Goal: Information Seeking & Learning: Compare options

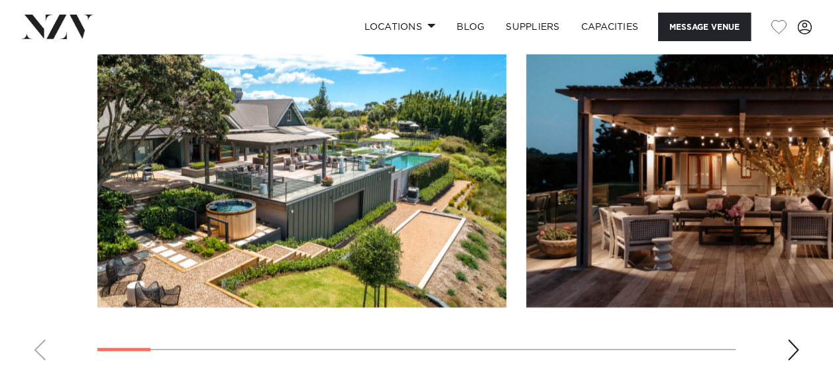
scroll to position [1302, 0]
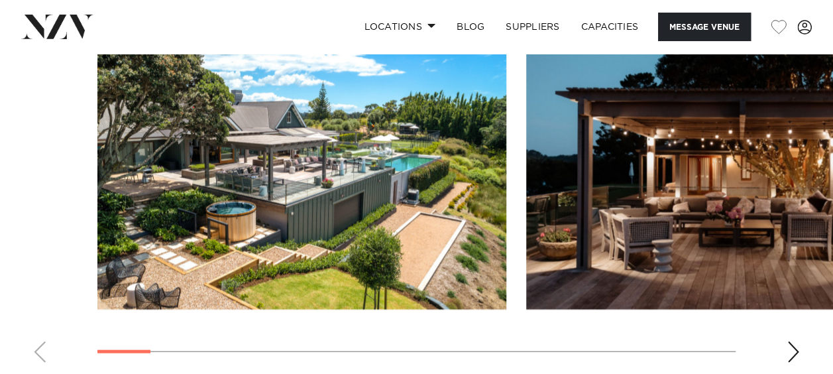
click at [792, 341] on div "Next slide" at bounding box center [793, 351] width 13 height 21
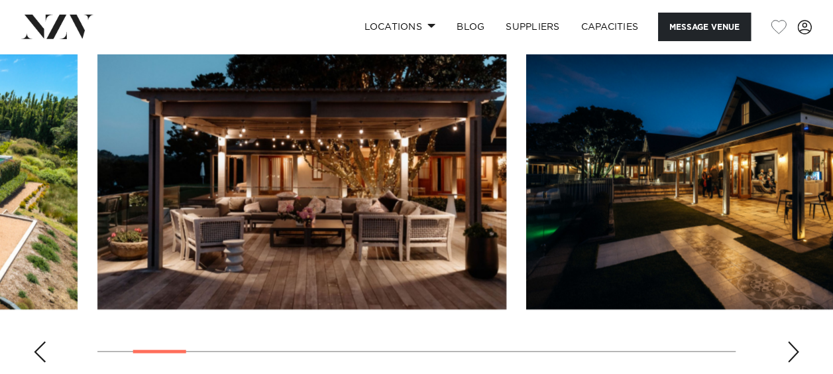
click at [792, 341] on div "Next slide" at bounding box center [793, 351] width 13 height 21
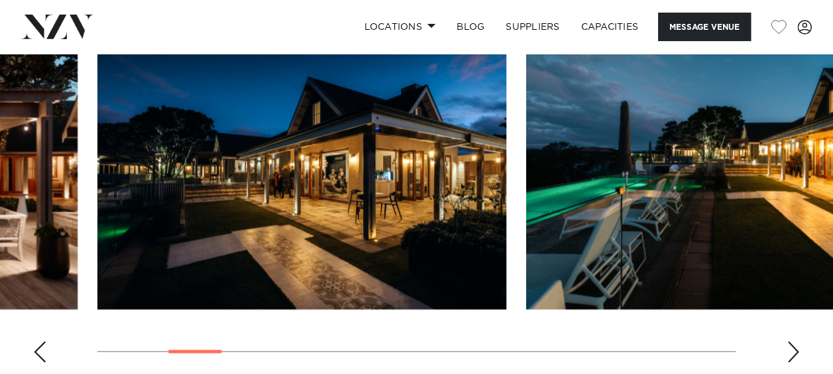
click at [792, 341] on div "Next slide" at bounding box center [793, 351] width 13 height 21
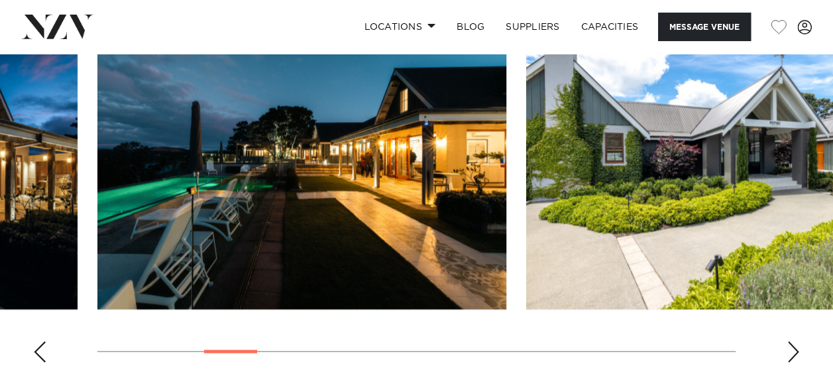
click at [792, 341] on div "Next slide" at bounding box center [793, 351] width 13 height 21
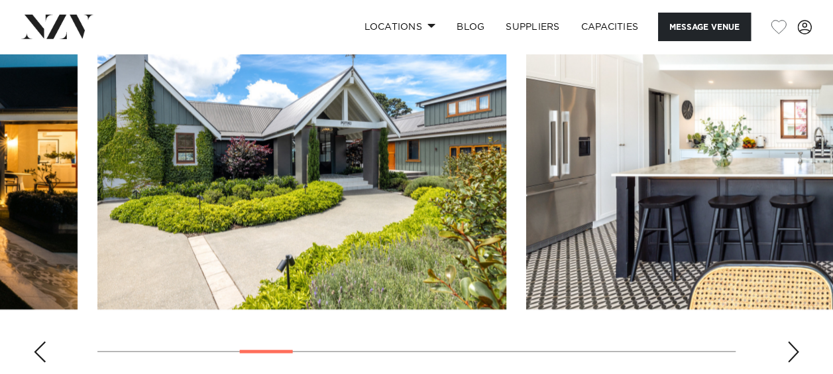
click at [792, 341] on div "Next slide" at bounding box center [793, 351] width 13 height 21
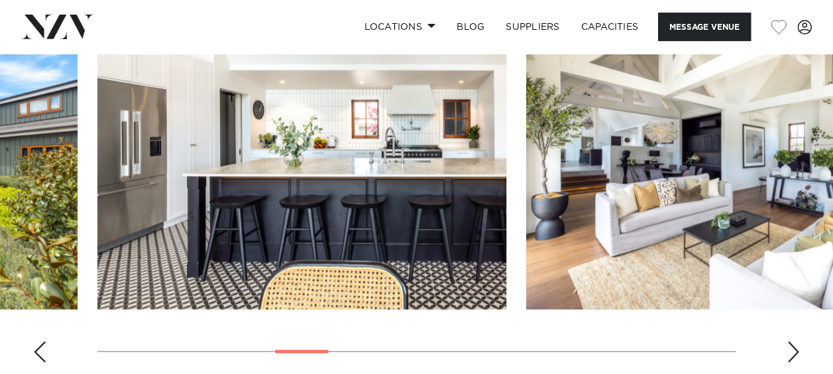
click at [792, 341] on div "Next slide" at bounding box center [793, 351] width 13 height 21
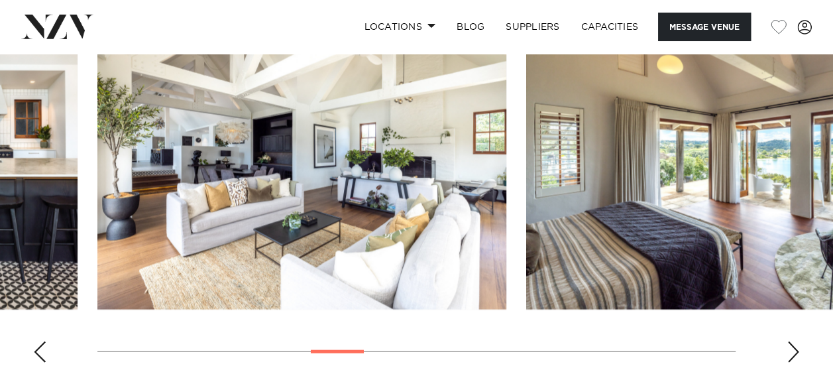
click at [792, 341] on div "Next slide" at bounding box center [793, 351] width 13 height 21
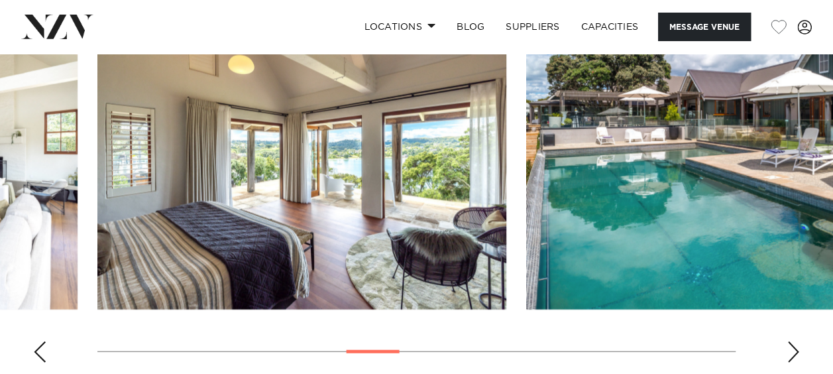
click at [792, 341] on div "Next slide" at bounding box center [793, 351] width 13 height 21
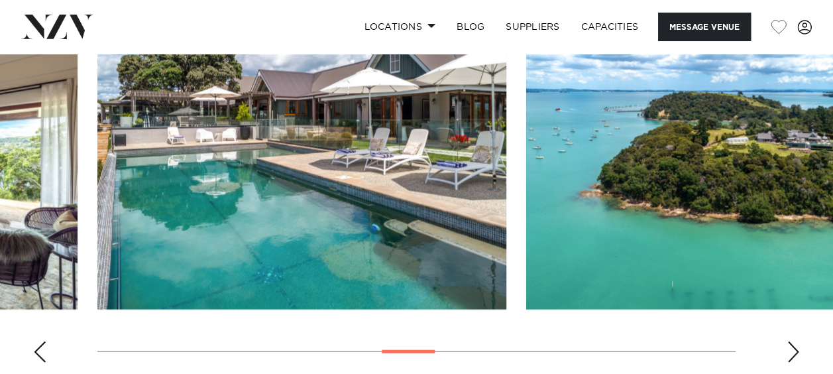
click at [792, 341] on div "Next slide" at bounding box center [793, 351] width 13 height 21
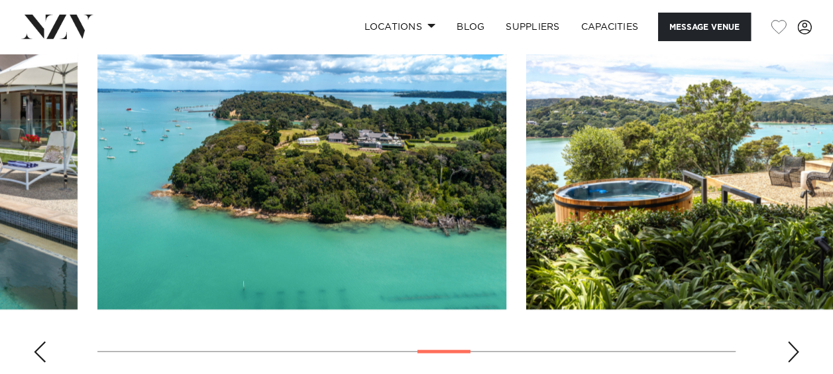
click at [792, 341] on div "Next slide" at bounding box center [793, 351] width 13 height 21
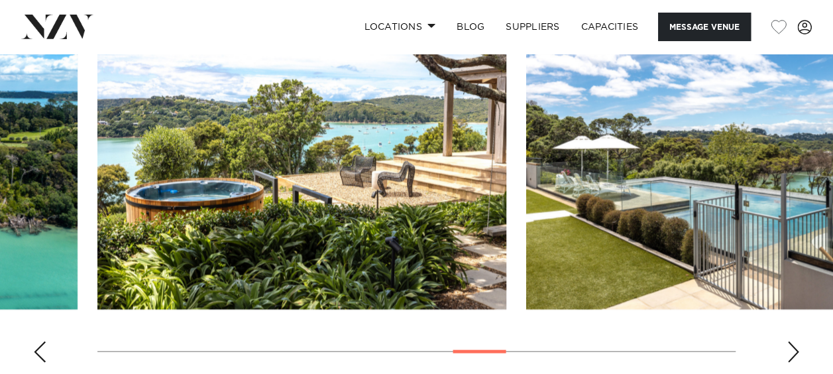
click at [792, 341] on div "Next slide" at bounding box center [793, 351] width 13 height 21
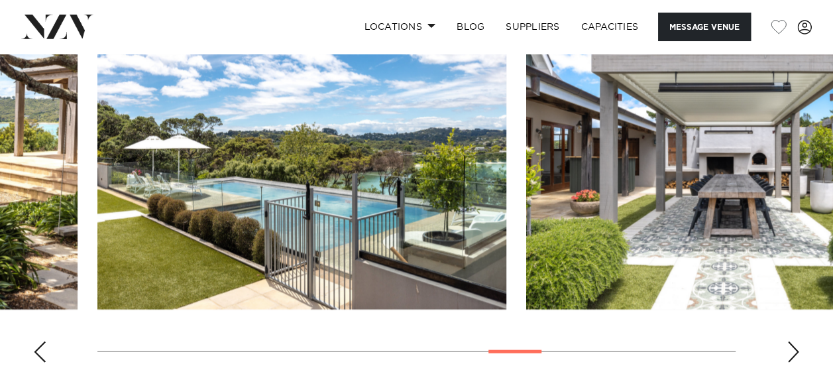
click at [792, 341] on div "Next slide" at bounding box center [793, 351] width 13 height 21
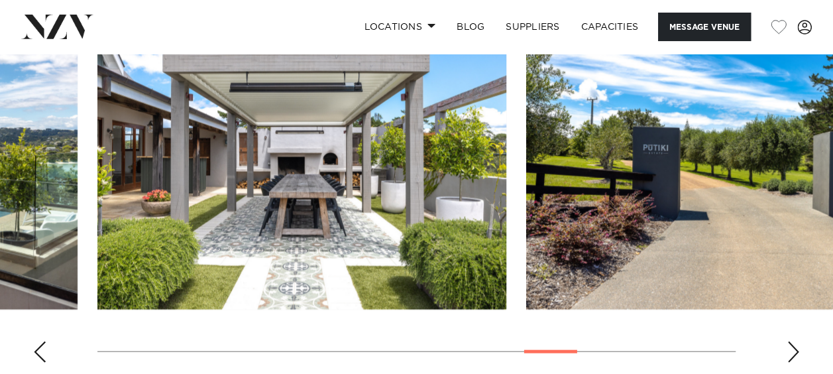
click at [792, 341] on div "Next slide" at bounding box center [793, 351] width 13 height 21
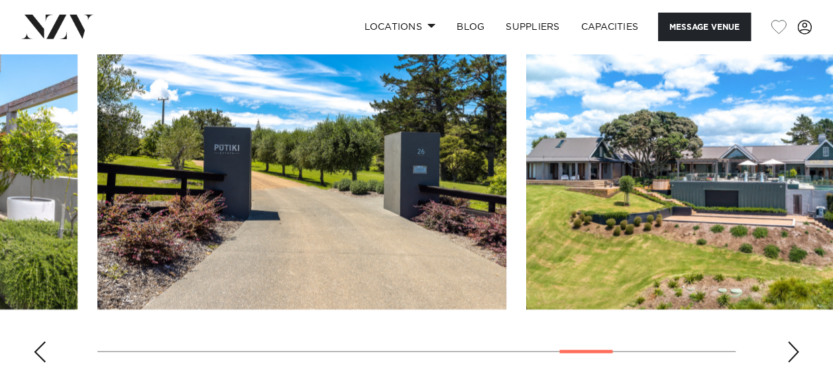
click at [792, 341] on div "Next slide" at bounding box center [793, 351] width 13 height 21
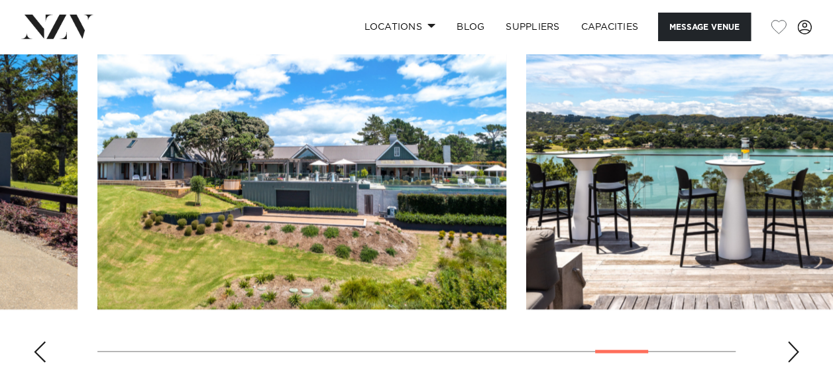
click at [792, 341] on div "Next slide" at bounding box center [793, 351] width 13 height 21
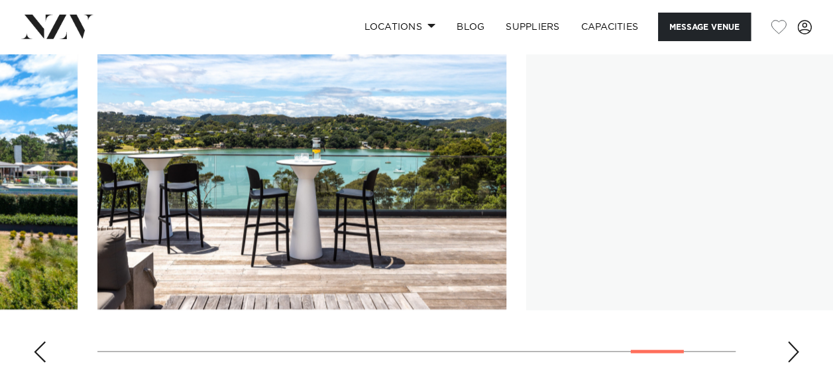
click at [793, 341] on div "Next slide" at bounding box center [793, 351] width 13 height 21
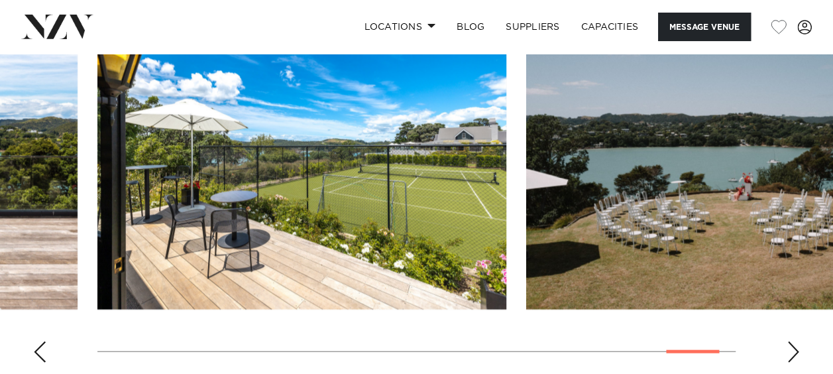
click at [793, 341] on div "Next slide" at bounding box center [793, 351] width 13 height 21
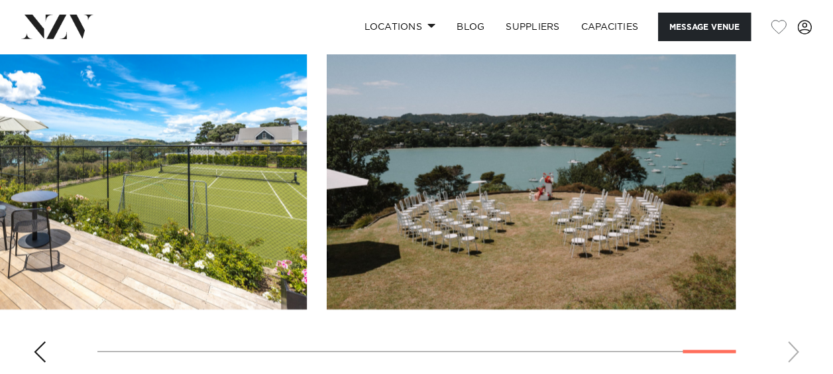
click at [793, 323] on swiper-container at bounding box center [416, 191] width 833 height 364
click at [110, 327] on swiper-container at bounding box center [416, 191] width 833 height 364
click at [28, 326] on swiper-container at bounding box center [416, 191] width 833 height 364
click at [36, 341] on div "Previous slide" at bounding box center [39, 351] width 13 height 21
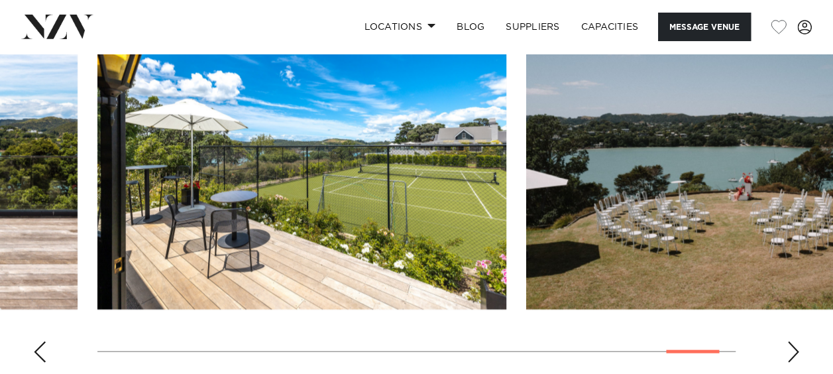
click at [36, 341] on div "Previous slide" at bounding box center [39, 351] width 13 height 21
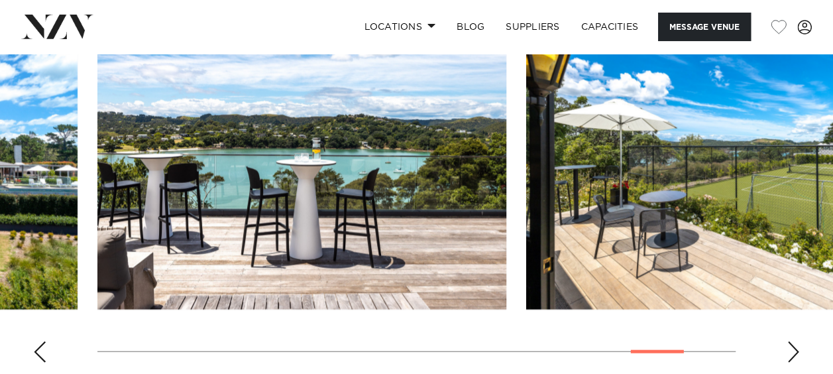
click at [36, 341] on div "Previous slide" at bounding box center [39, 351] width 13 height 21
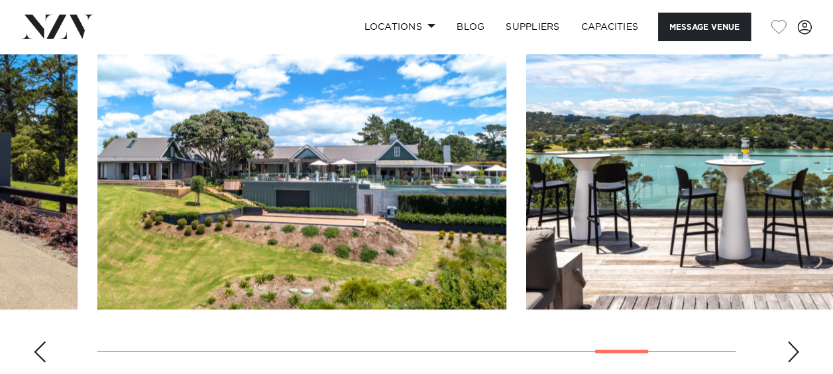
click at [36, 341] on div "Previous slide" at bounding box center [39, 351] width 13 height 21
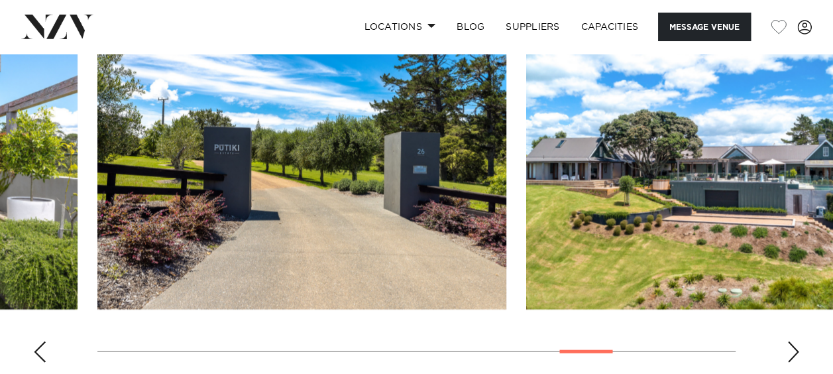
click at [36, 341] on div "Previous slide" at bounding box center [39, 351] width 13 height 21
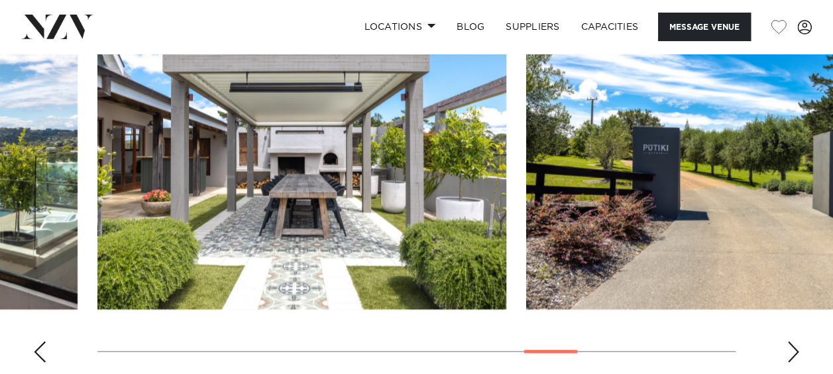
click at [36, 341] on div "Previous slide" at bounding box center [39, 351] width 13 height 21
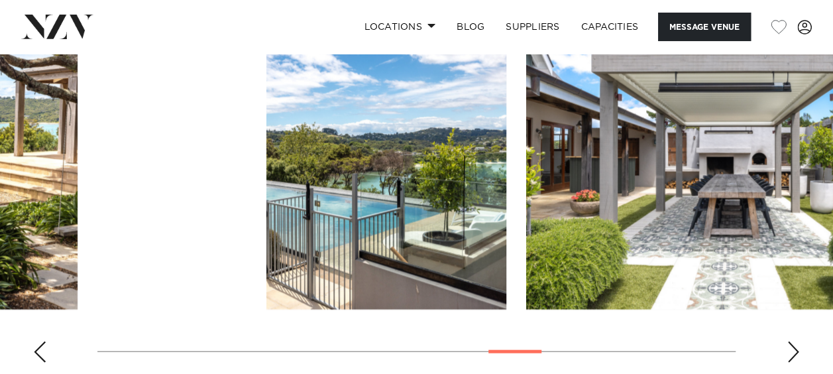
click at [36, 341] on div "Previous slide" at bounding box center [39, 351] width 13 height 21
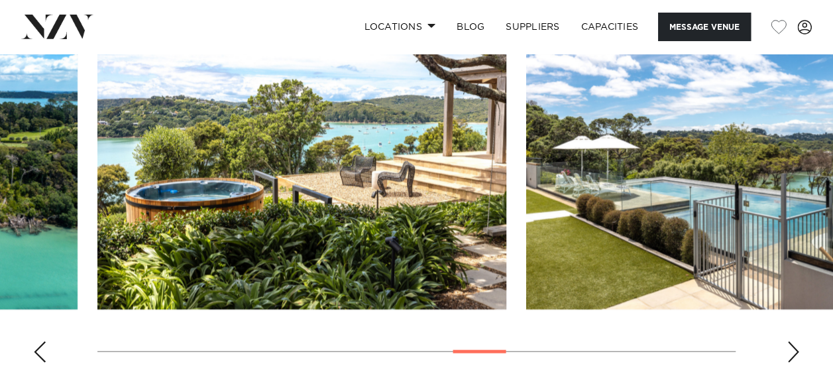
click at [36, 341] on div "Previous slide" at bounding box center [39, 351] width 13 height 21
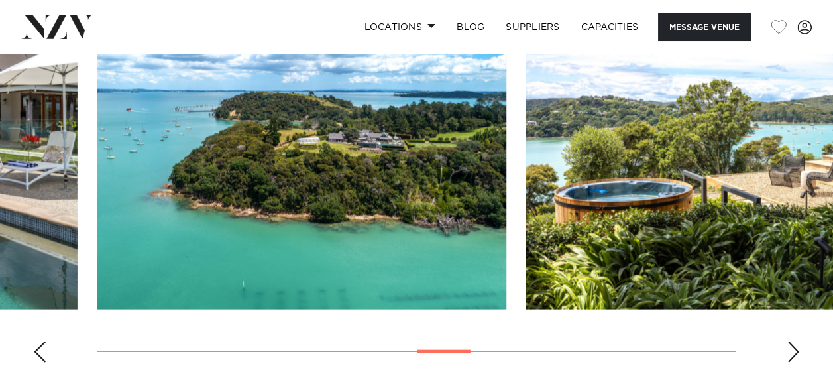
click at [36, 341] on div "Previous slide" at bounding box center [39, 351] width 13 height 21
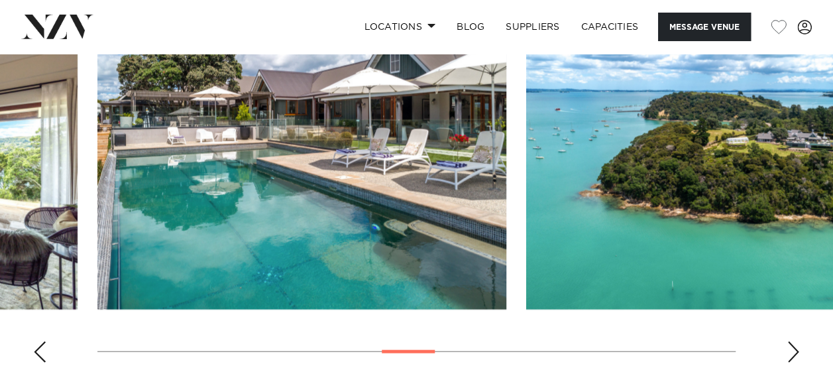
click at [36, 341] on div "Previous slide" at bounding box center [39, 351] width 13 height 21
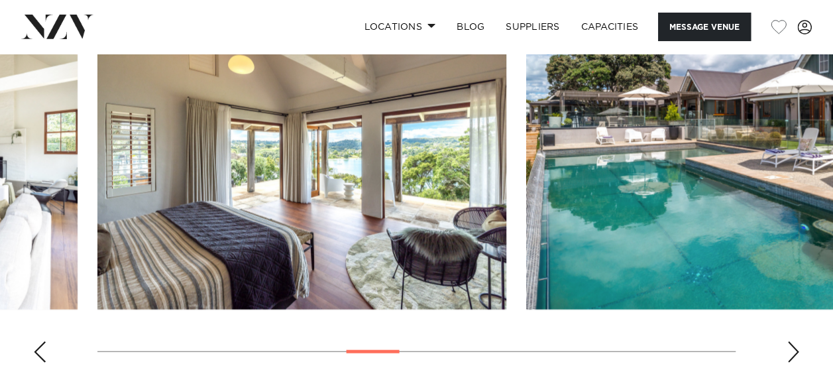
click at [36, 341] on div "Previous slide" at bounding box center [39, 351] width 13 height 21
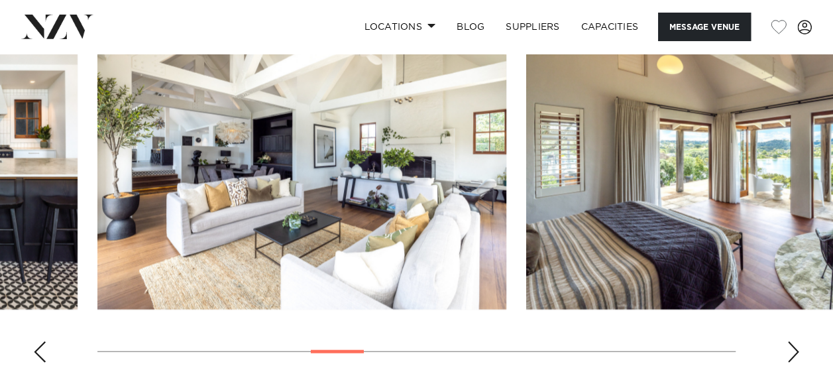
click at [36, 341] on div "Previous slide" at bounding box center [39, 351] width 13 height 21
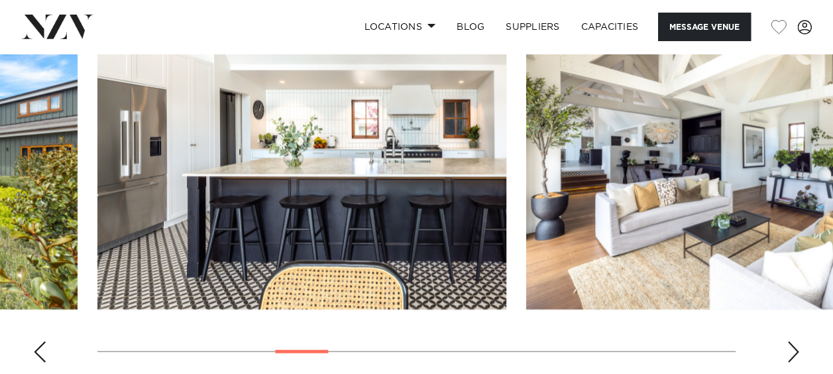
click at [36, 341] on div "Previous slide" at bounding box center [39, 351] width 13 height 21
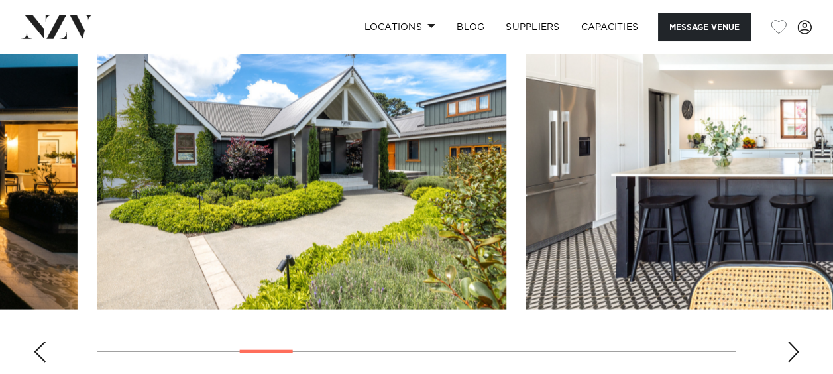
click at [37, 341] on div "Previous slide" at bounding box center [39, 351] width 13 height 21
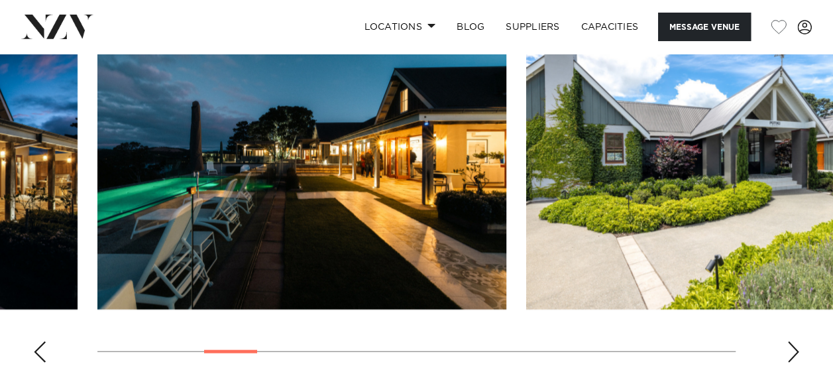
click at [37, 341] on div "Previous slide" at bounding box center [39, 351] width 13 height 21
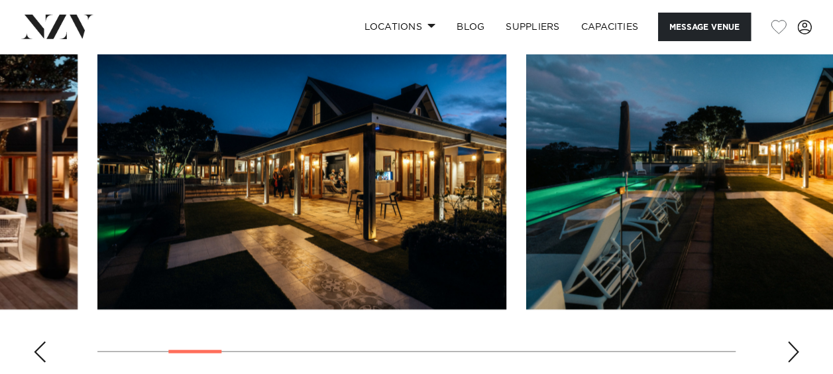
click at [37, 341] on div "Previous slide" at bounding box center [39, 351] width 13 height 21
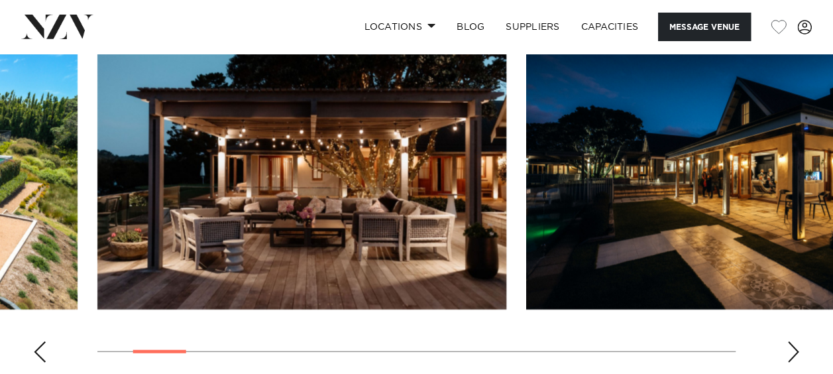
click at [37, 341] on div "Previous slide" at bounding box center [39, 351] width 13 height 21
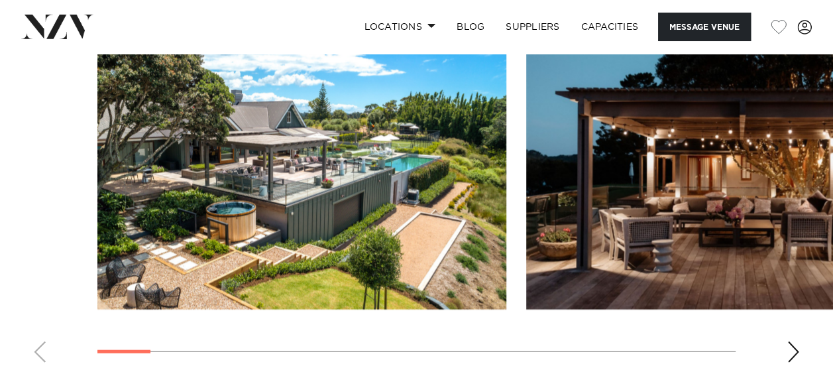
click at [37, 325] on swiper-container at bounding box center [416, 191] width 833 height 364
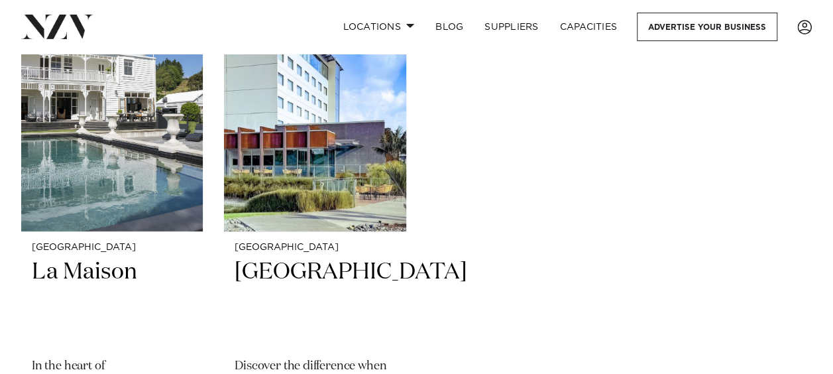
scroll to position [6954, 0]
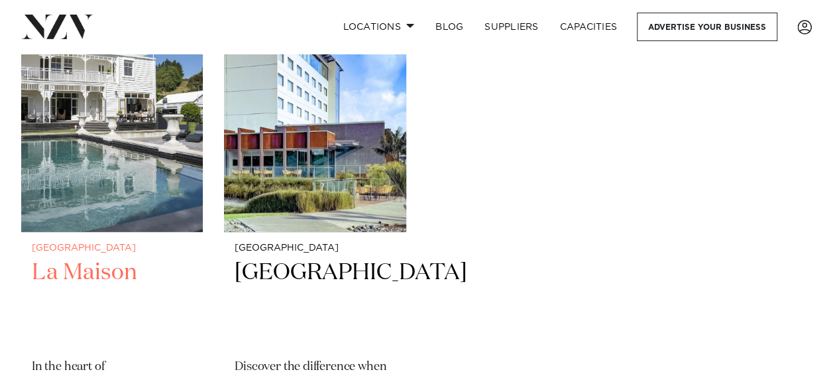
click at [97, 138] on img at bounding box center [112, 110] width 182 height 244
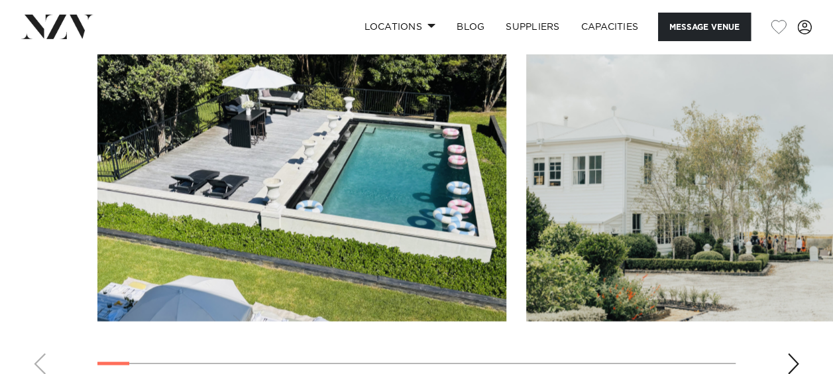
scroll to position [1222, 0]
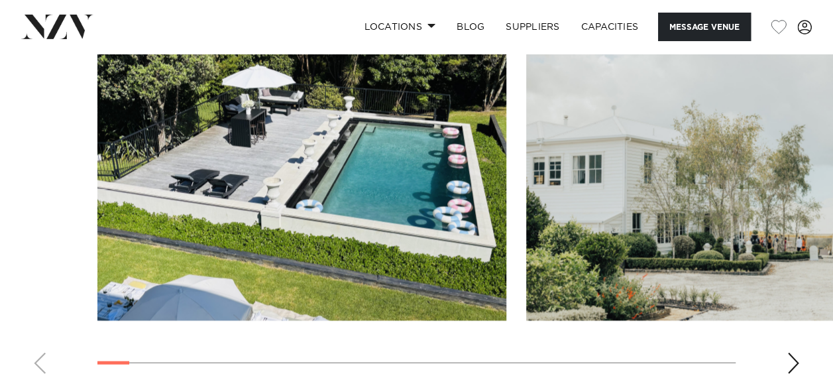
click at [796, 352] on div "Next slide" at bounding box center [793, 362] width 13 height 21
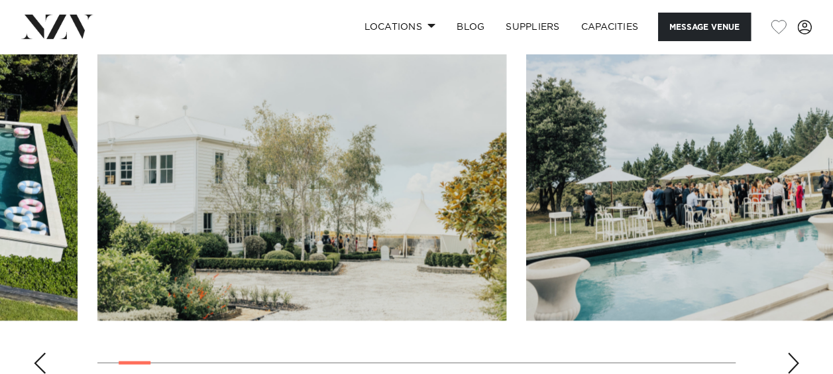
click at [796, 352] on div "Next slide" at bounding box center [793, 362] width 13 height 21
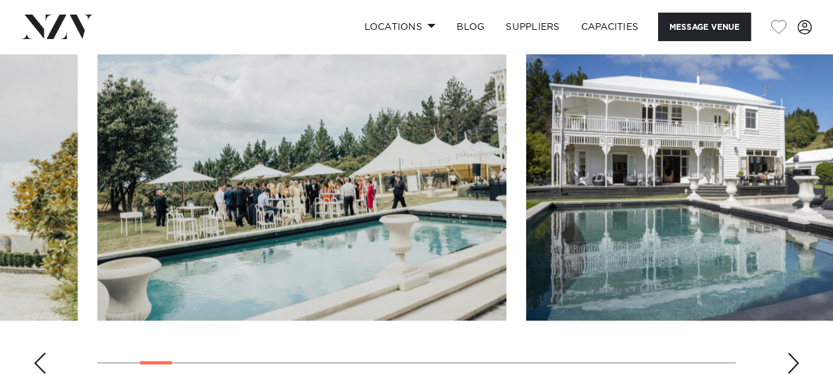
click at [796, 352] on div "Next slide" at bounding box center [793, 362] width 13 height 21
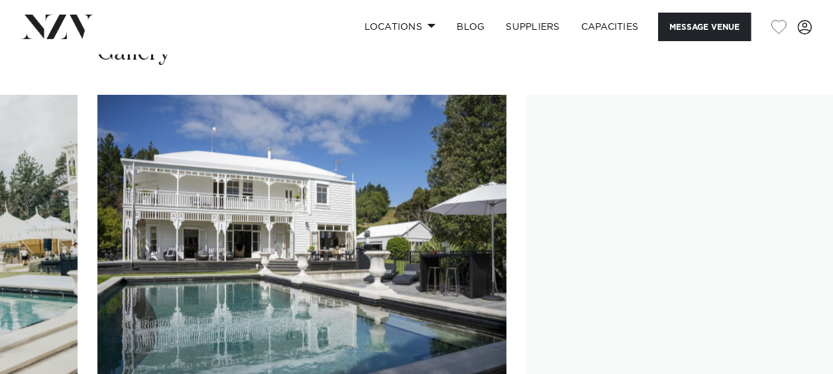
scroll to position [1148, 0]
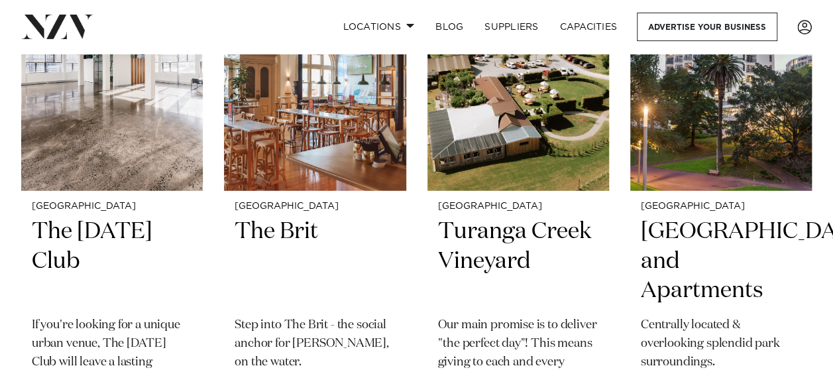
scroll to position [9121, 0]
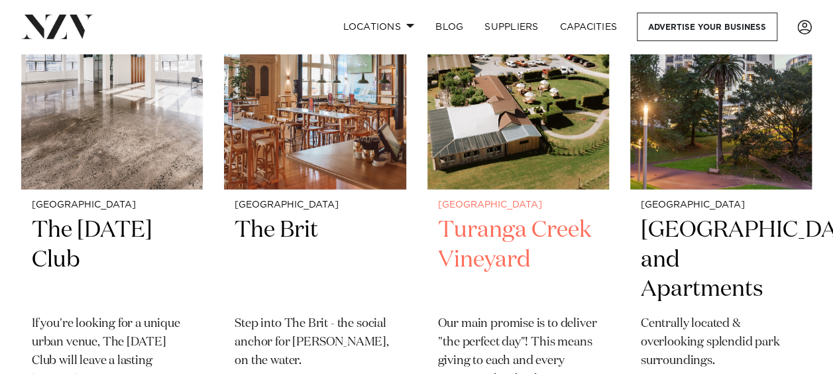
click at [540, 143] on img at bounding box center [519, 68] width 182 height 244
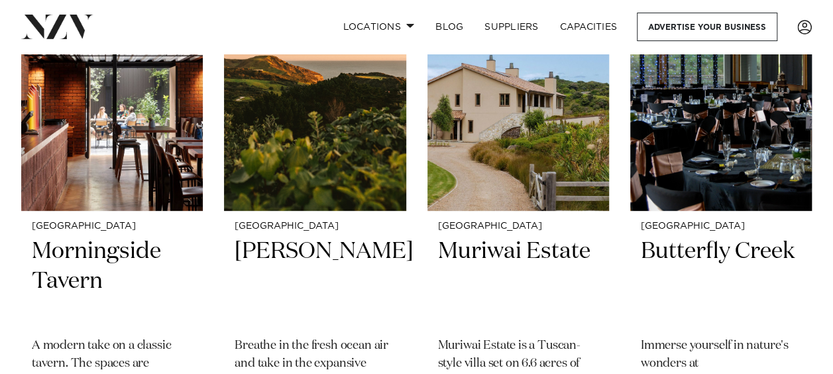
scroll to position [10160, 0]
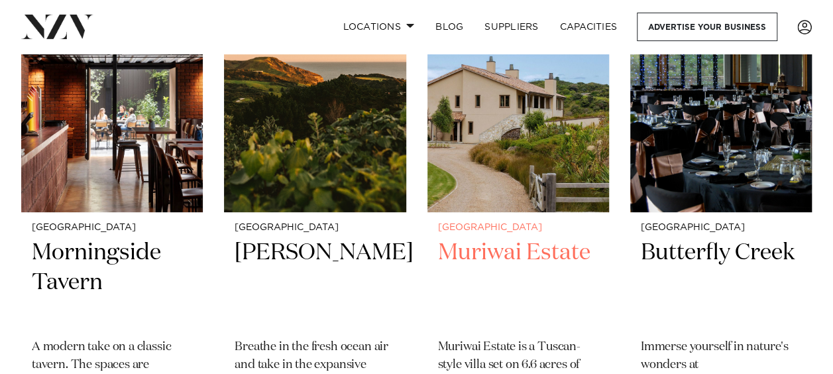
click at [498, 189] on img at bounding box center [519, 90] width 182 height 244
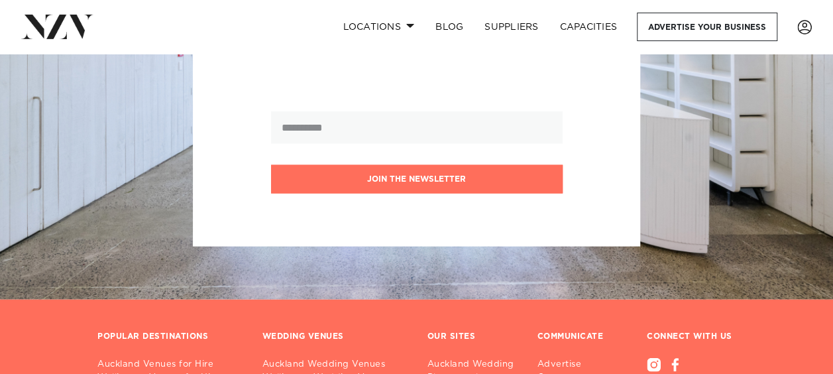
scroll to position [11408, 0]
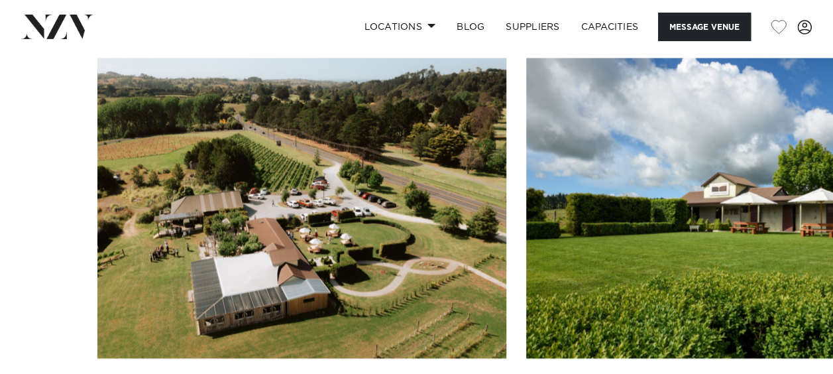
scroll to position [1324, 0]
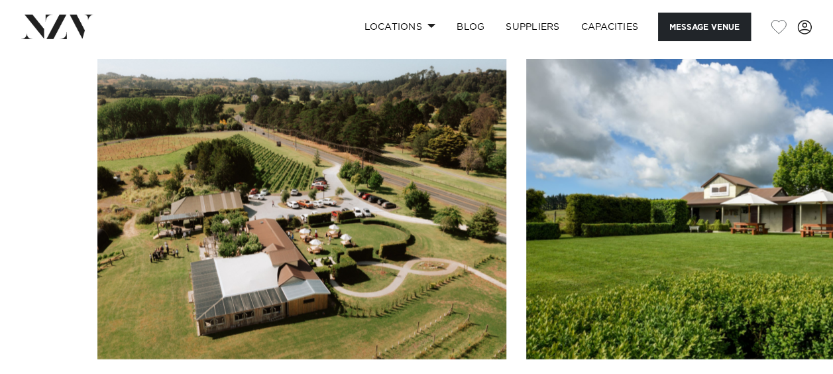
click at [42, 359] on swiper-container at bounding box center [416, 241] width 833 height 364
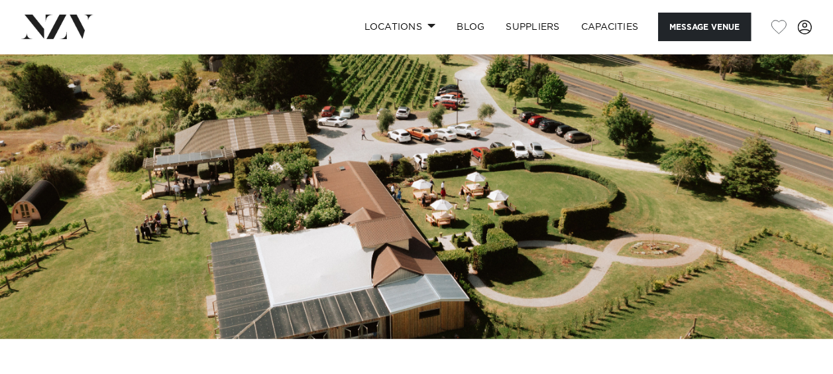
scroll to position [93, 0]
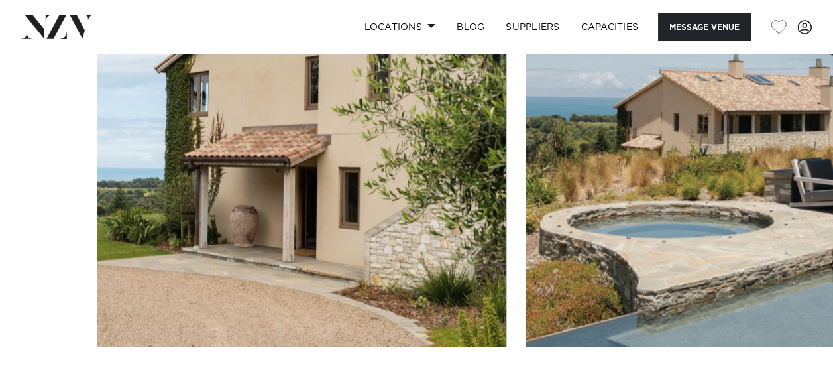
scroll to position [1210, 0]
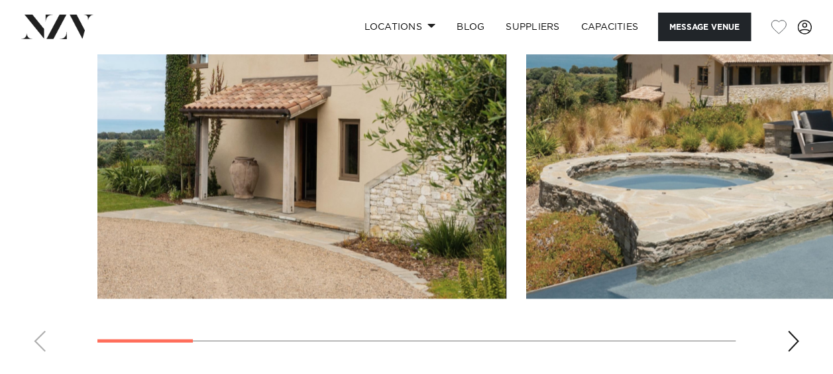
click at [789, 336] on div "Next slide" at bounding box center [793, 340] width 13 height 21
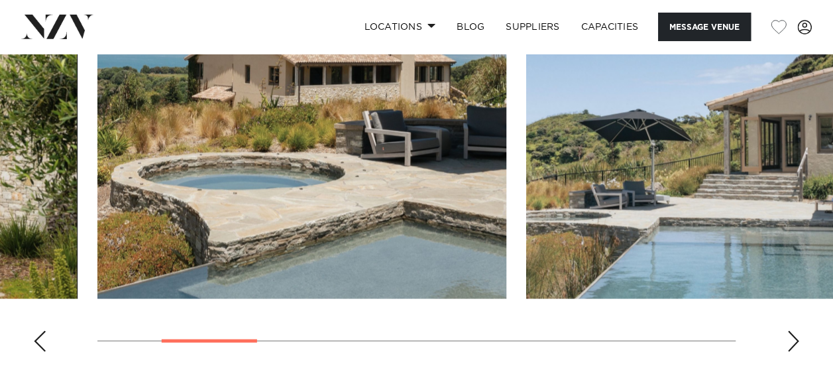
click at [789, 336] on div "Next slide" at bounding box center [793, 340] width 13 height 21
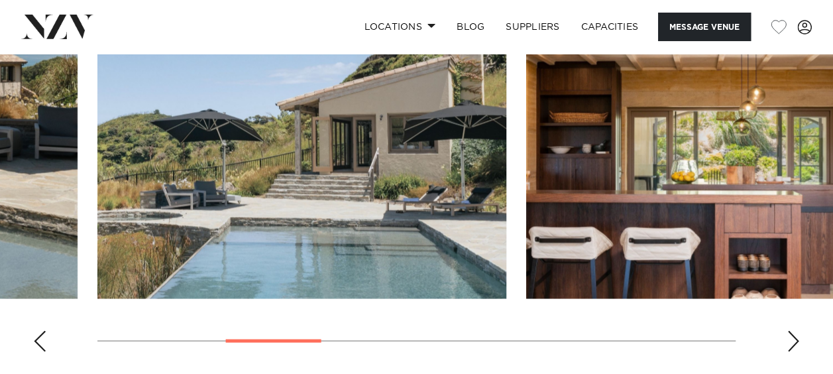
click at [789, 336] on div "Next slide" at bounding box center [793, 340] width 13 height 21
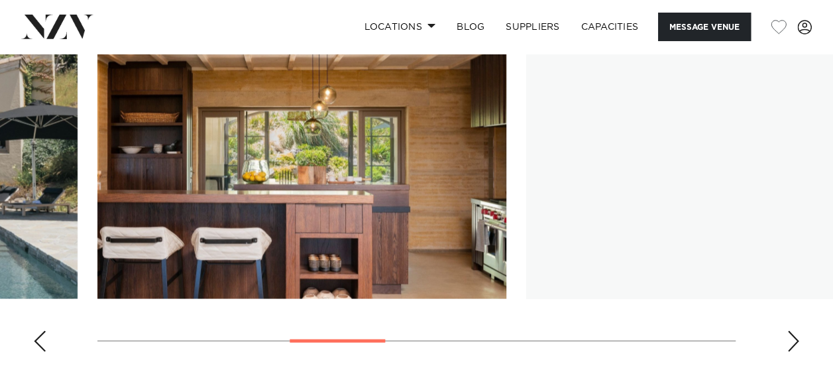
click at [789, 336] on div "Next slide" at bounding box center [793, 340] width 13 height 21
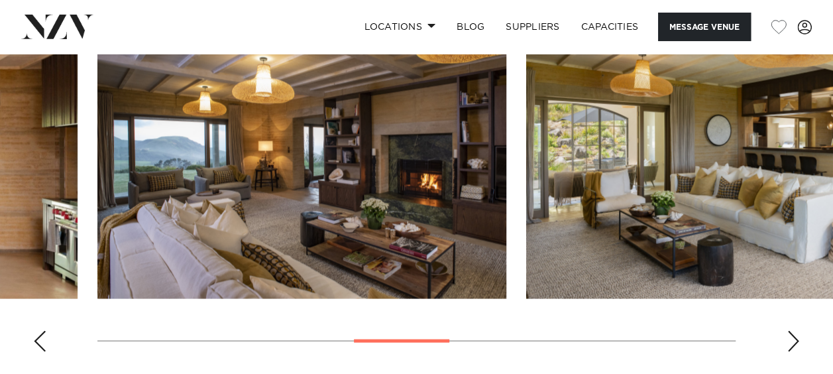
click at [789, 336] on div "Next slide" at bounding box center [793, 340] width 13 height 21
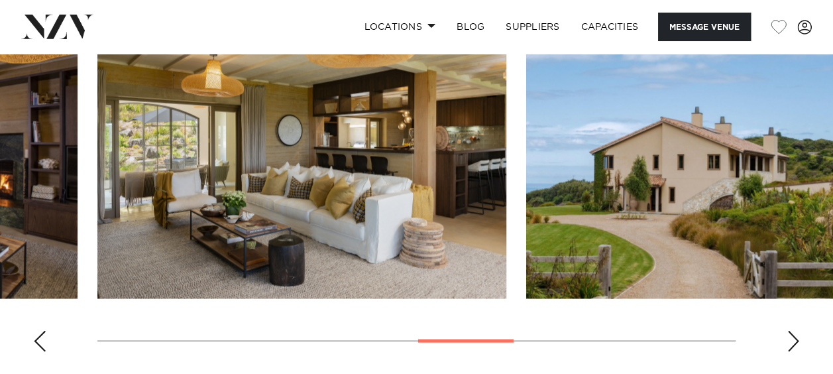
click at [789, 336] on div "Next slide" at bounding box center [793, 340] width 13 height 21
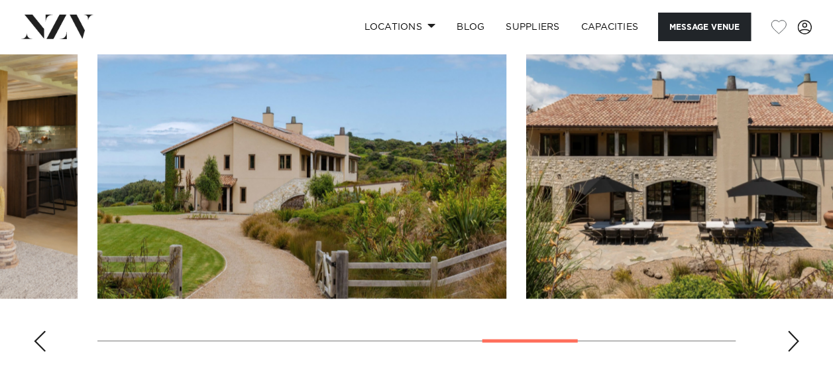
click at [789, 336] on div "Next slide" at bounding box center [793, 340] width 13 height 21
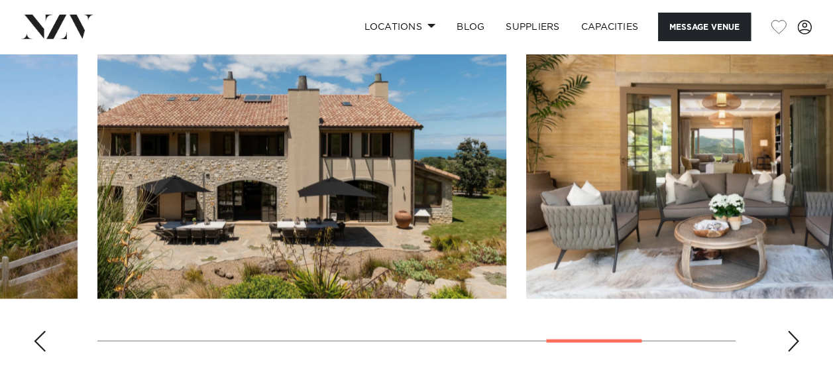
click at [789, 336] on div "Next slide" at bounding box center [793, 340] width 13 height 21
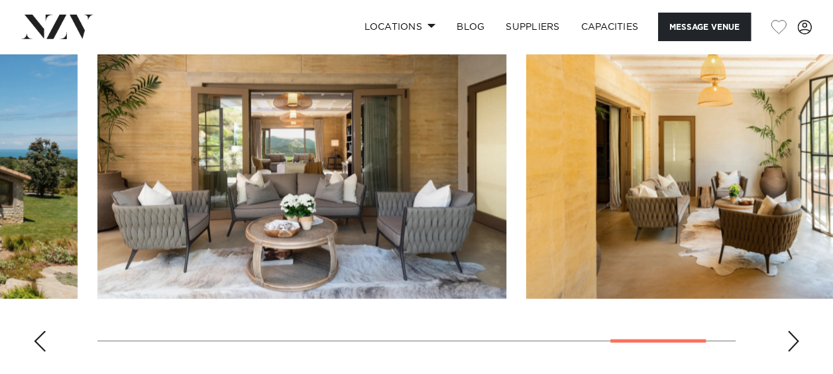
click at [789, 336] on div "Next slide" at bounding box center [793, 340] width 13 height 21
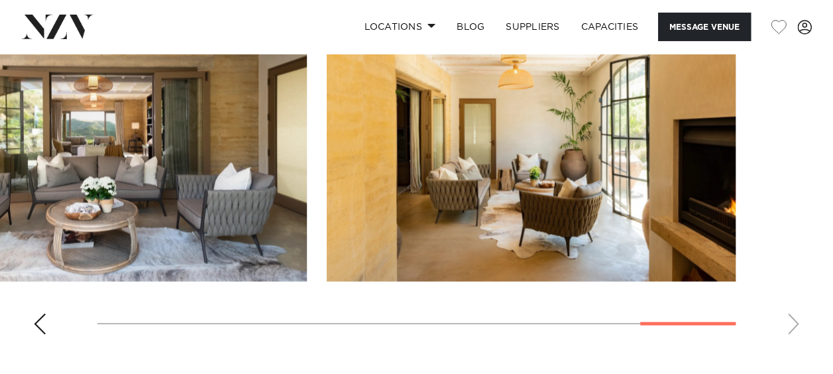
scroll to position [1228, 0]
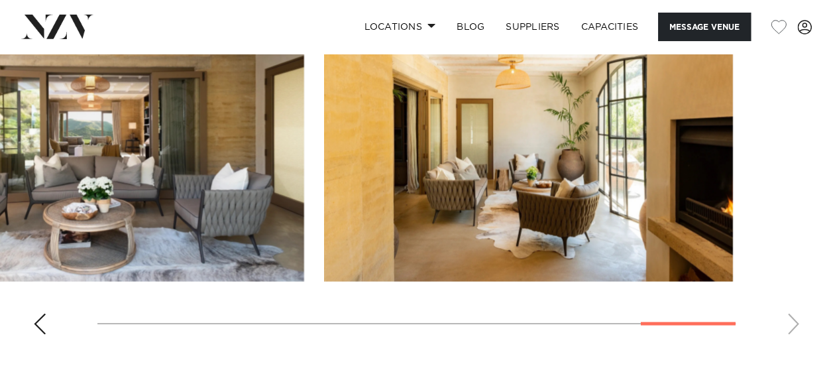
click at [36, 321] on swiper-container at bounding box center [416, 163] width 833 height 364
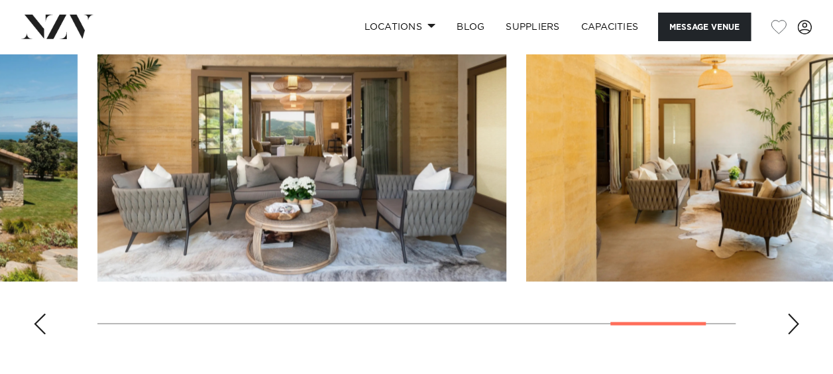
click at [36, 321] on div "Previous slide" at bounding box center [39, 323] width 13 height 21
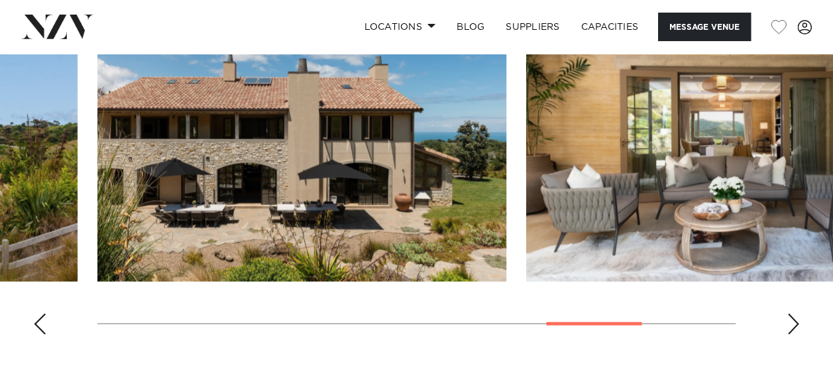
click at [36, 321] on div "Previous slide" at bounding box center [39, 323] width 13 height 21
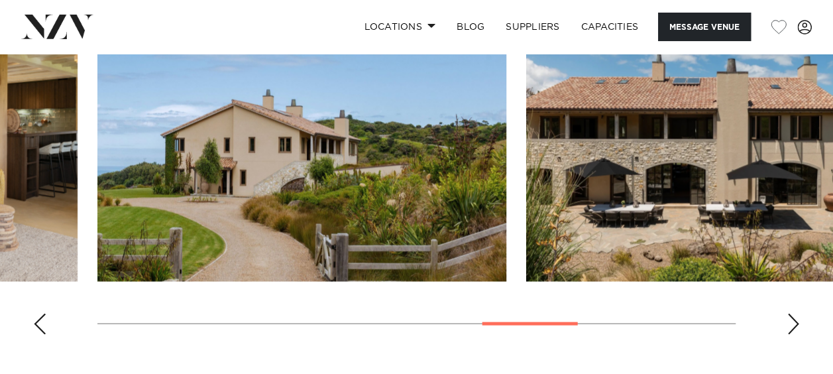
click at [36, 321] on div "Previous slide" at bounding box center [39, 323] width 13 height 21
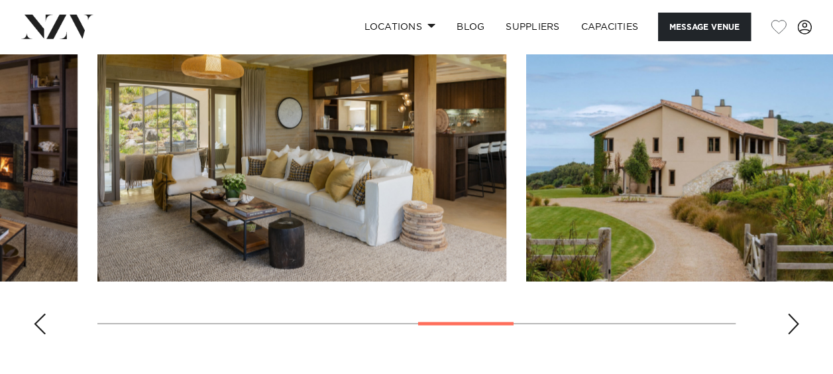
click at [36, 321] on div "Previous slide" at bounding box center [39, 323] width 13 height 21
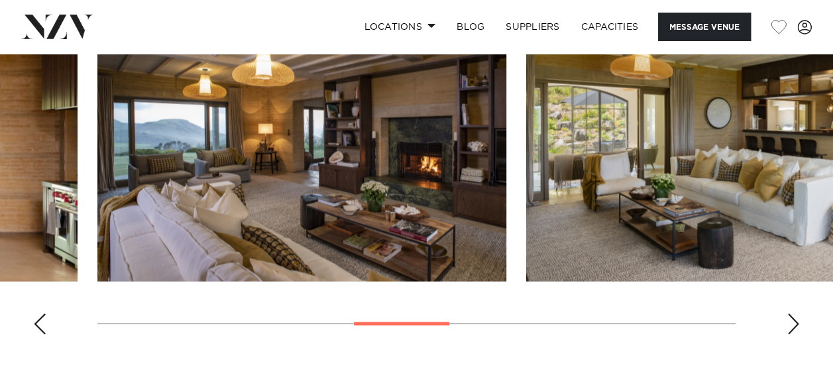
click at [36, 321] on div "Previous slide" at bounding box center [39, 323] width 13 height 21
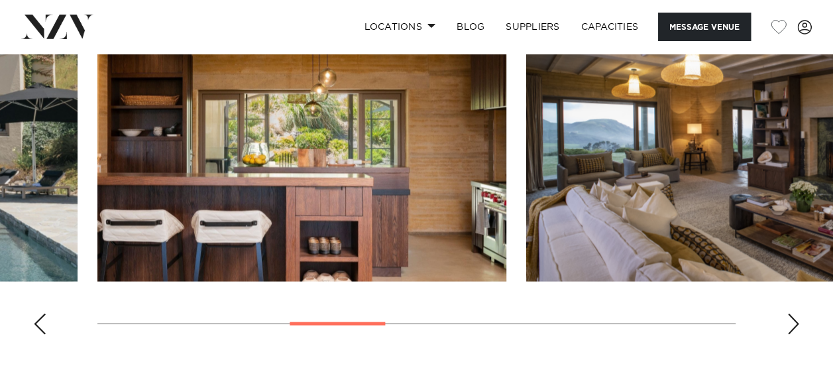
click at [36, 321] on div "Previous slide" at bounding box center [39, 323] width 13 height 21
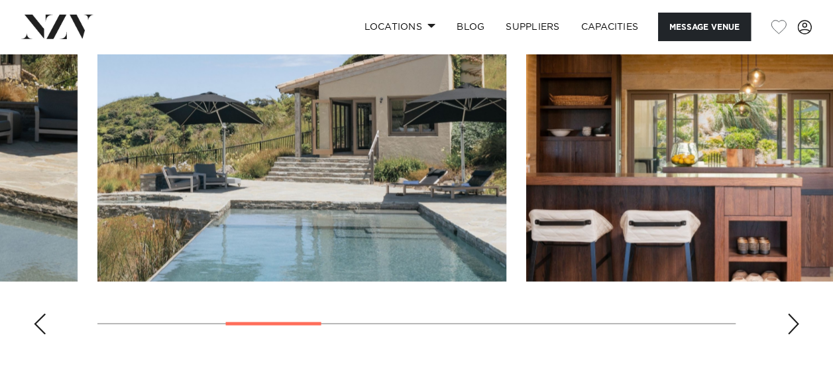
click at [36, 321] on div "Previous slide" at bounding box center [39, 323] width 13 height 21
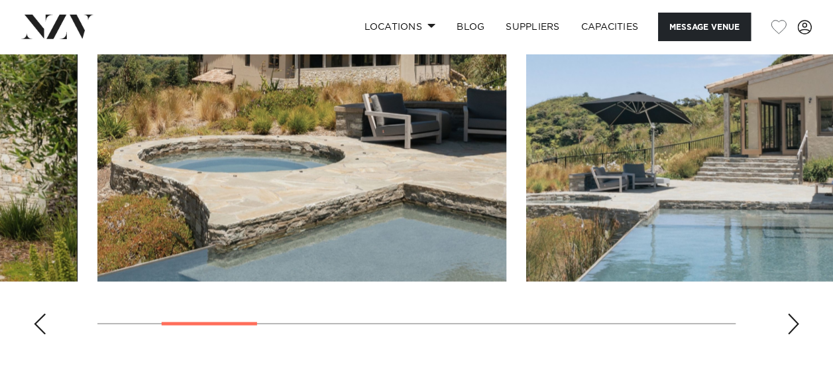
click at [36, 321] on div "Previous slide" at bounding box center [39, 323] width 13 height 21
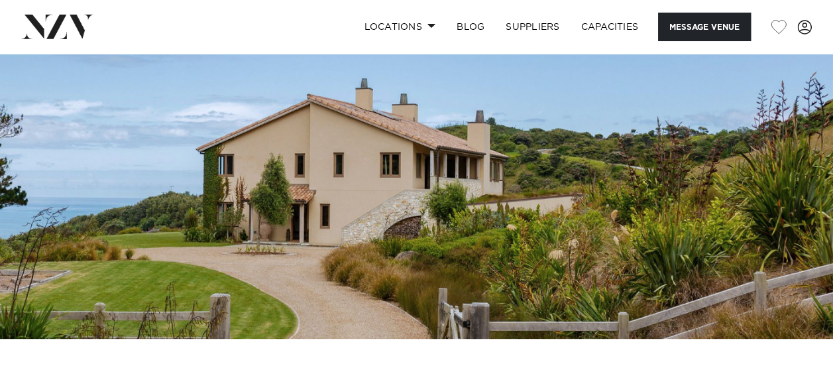
scroll to position [102, 0]
